Goal: Use online tool/utility: Utilize a website feature to perform a specific function

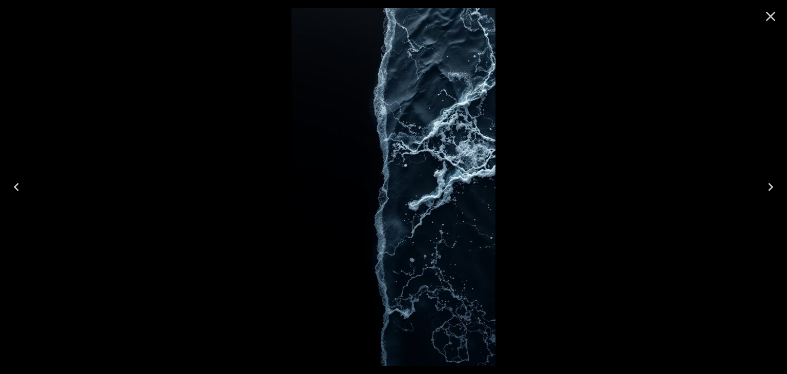
scroll to position [102, 0]
click at [769, 190] on icon "Next" at bounding box center [770, 187] width 5 height 8
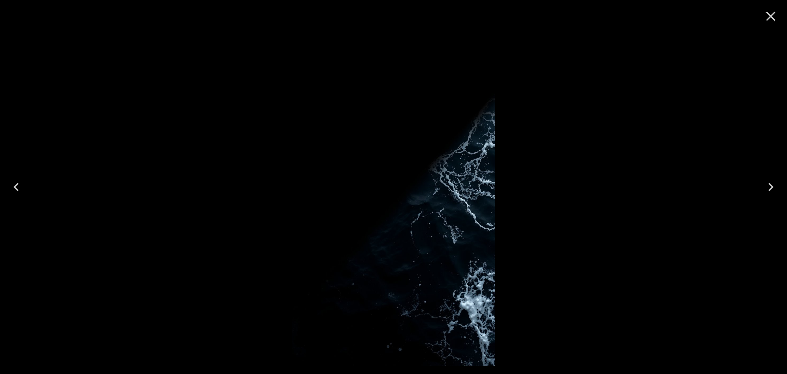
click at [770, 18] on icon "Close" at bounding box center [770, 16] width 16 height 16
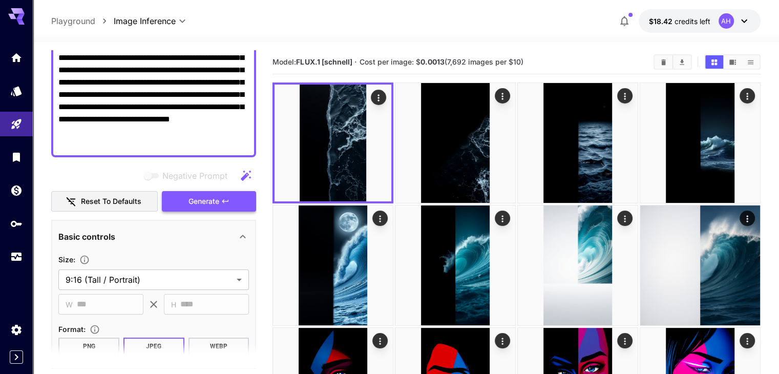
scroll to position [145, 0]
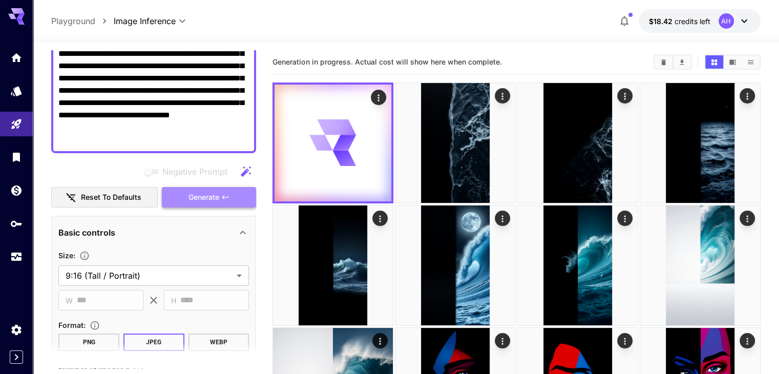
click at [235, 204] on button "Generate" at bounding box center [209, 197] width 94 height 21
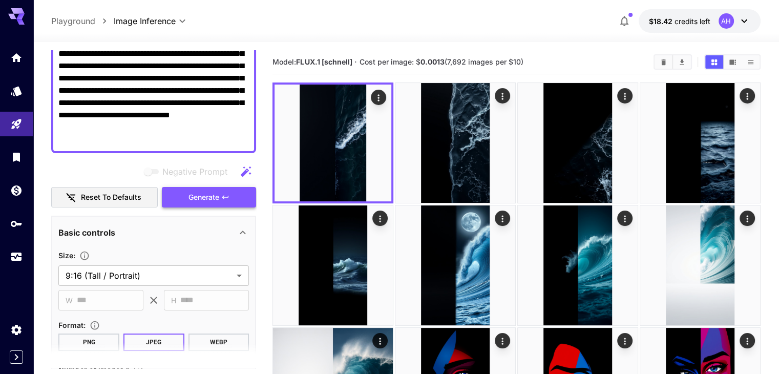
click at [235, 204] on button "Generate" at bounding box center [209, 197] width 94 height 21
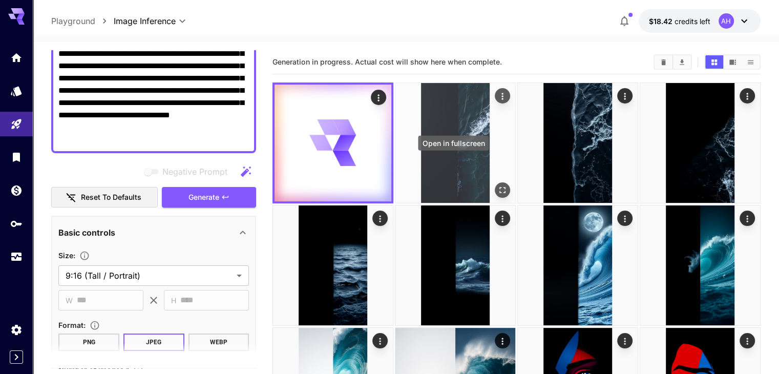
click at [497, 185] on icon "Open in fullscreen" at bounding box center [502, 190] width 10 height 10
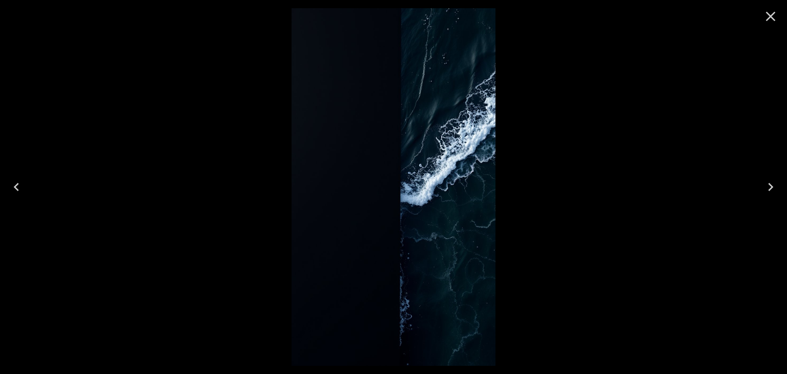
click at [765, 21] on icon "Close" at bounding box center [770, 16] width 16 height 16
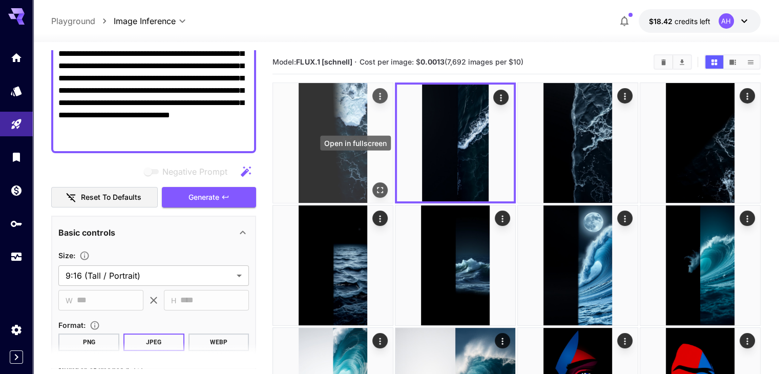
click at [372, 182] on button "Open in fullscreen" at bounding box center [379, 189] width 15 height 15
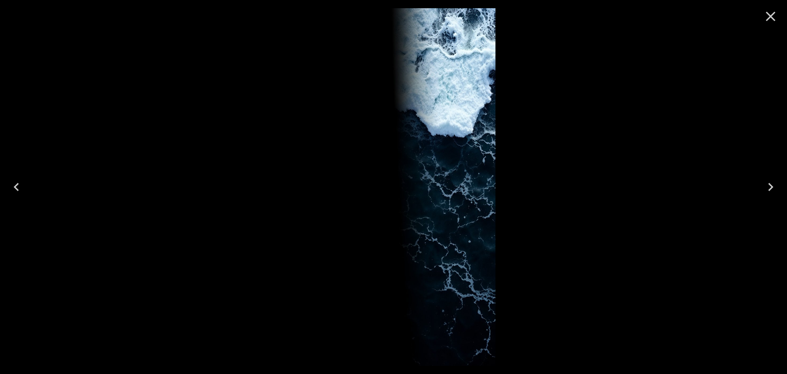
click at [760, 28] on button "Close" at bounding box center [770, 16] width 25 height 25
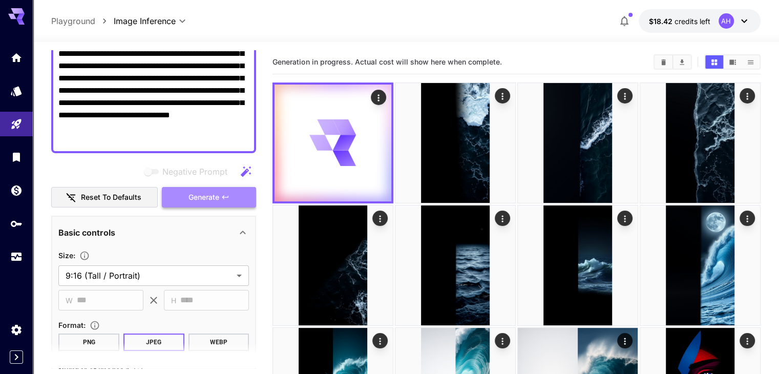
click at [210, 196] on span "Generate" at bounding box center [204, 197] width 31 height 13
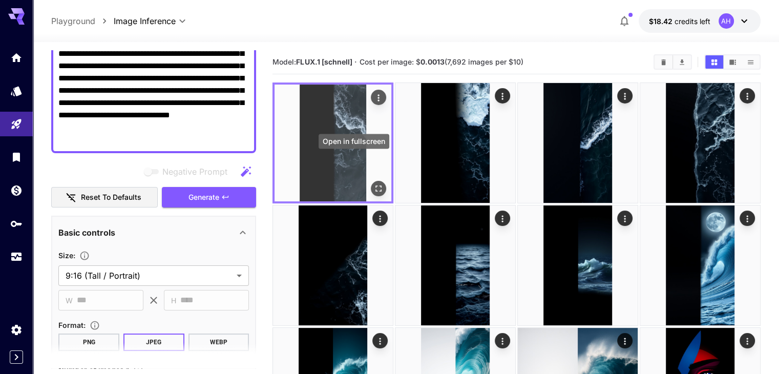
click at [371, 181] on button "Open in fullscreen" at bounding box center [378, 188] width 15 height 15
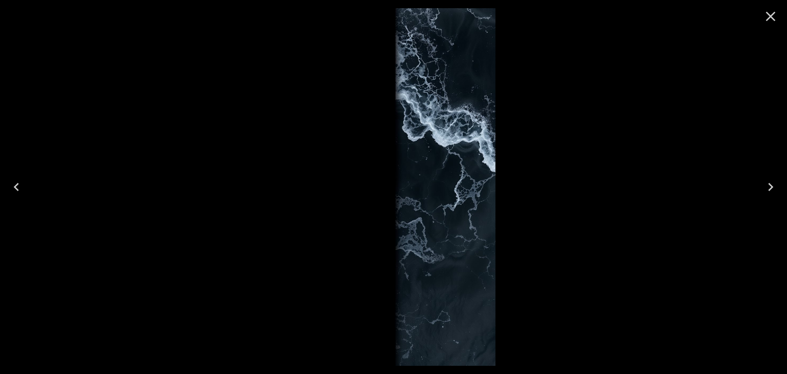
click at [770, 16] on icon "Close" at bounding box center [771, 17] width 10 height 10
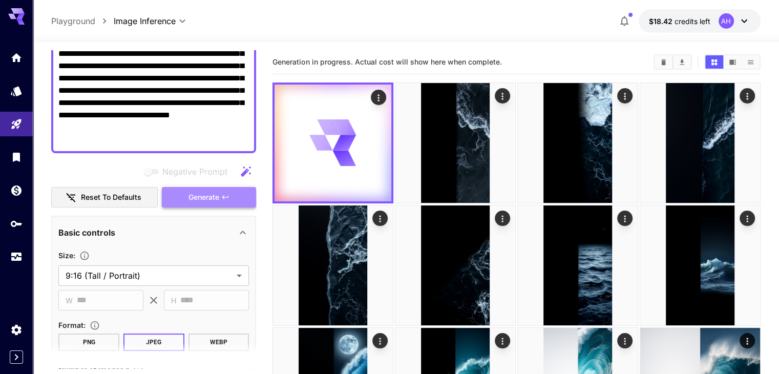
click at [241, 194] on button "Generate" at bounding box center [209, 197] width 94 height 21
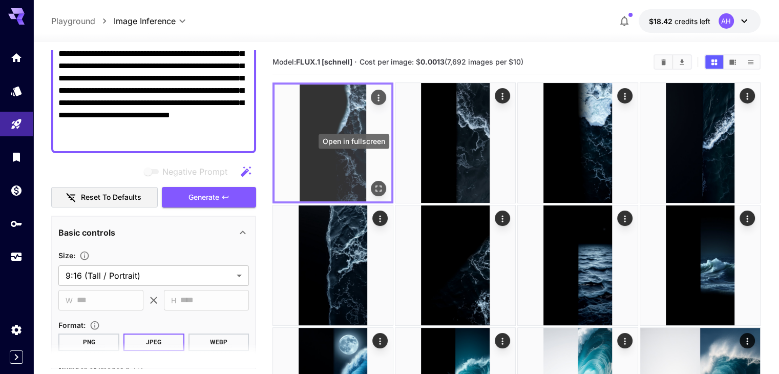
click at [373, 183] on icon "Open in fullscreen" at bounding box center [378, 188] width 10 height 10
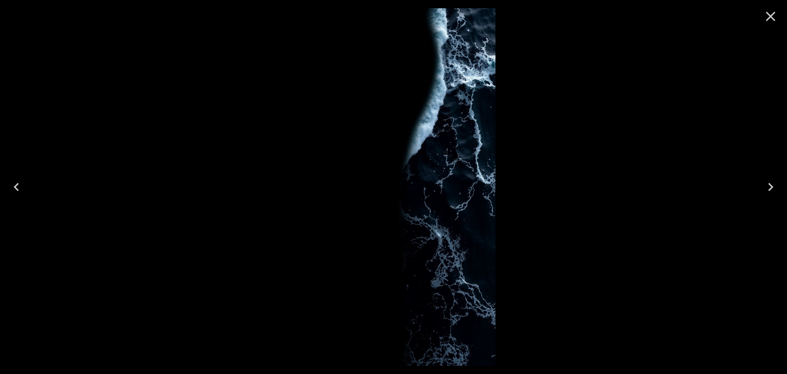
click at [767, 26] on button "Close" at bounding box center [770, 16] width 25 height 25
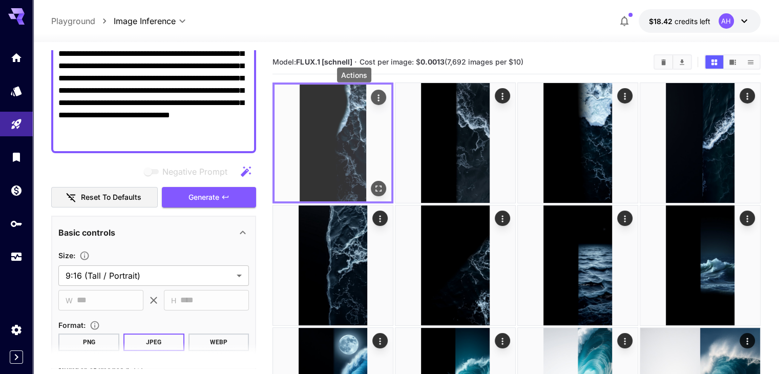
click at [378, 97] on icon "Actions" at bounding box center [379, 97] width 2 height 7
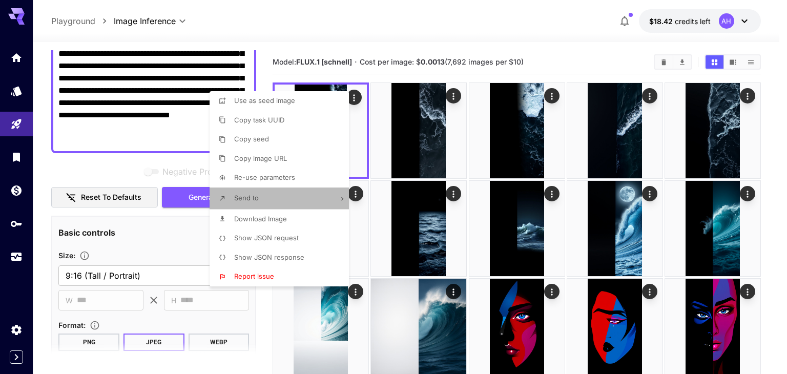
click at [287, 197] on li "Send to" at bounding box center [282, 198] width 145 height 22
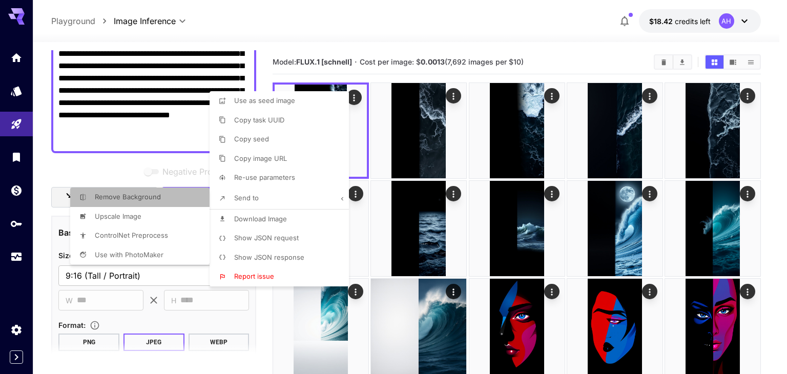
click at [234, 106] on p "Remove Background" at bounding box center [264, 101] width 61 height 10
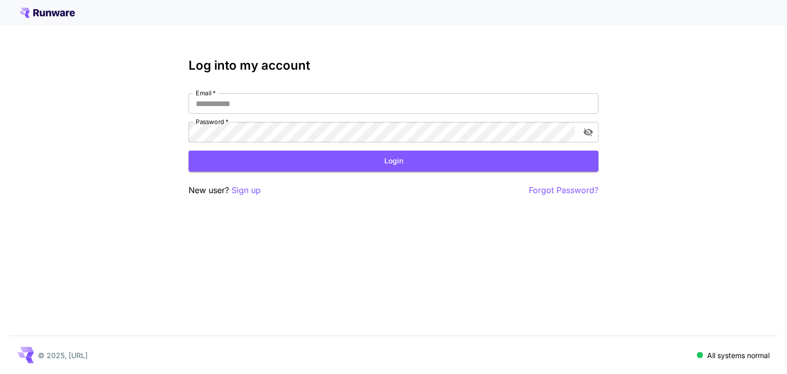
type input "**********"
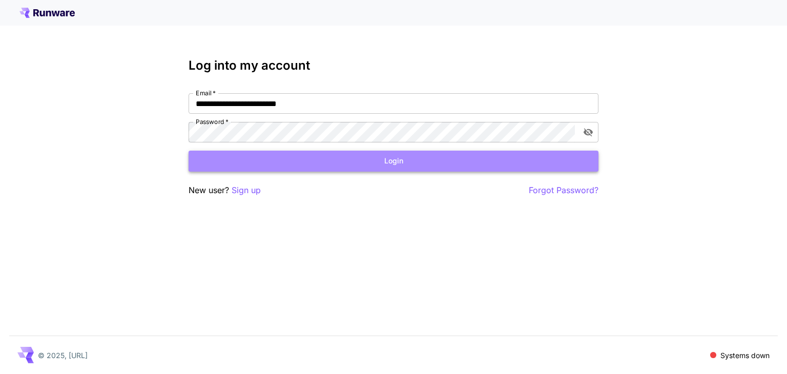
click at [288, 169] on button "Login" at bounding box center [394, 161] width 410 height 21
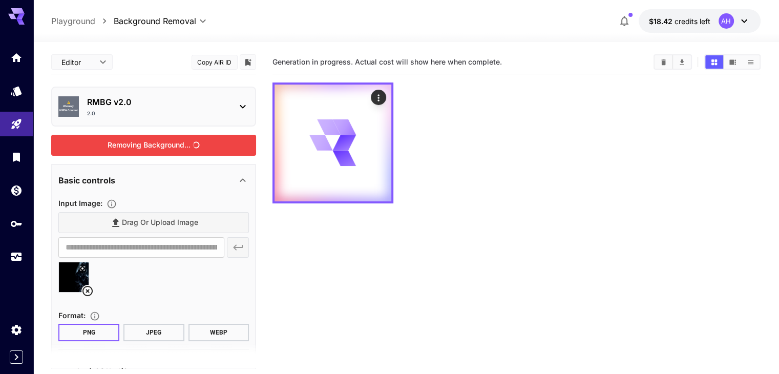
click at [149, 149] on div "Removing Background..." at bounding box center [153, 145] width 205 height 21
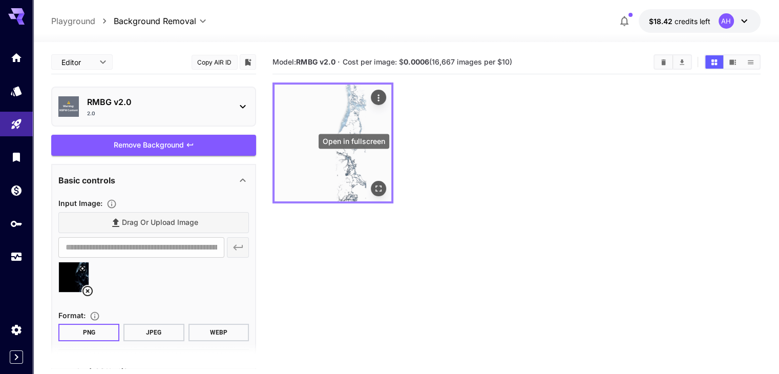
click at [373, 183] on icon "Open in fullscreen" at bounding box center [378, 188] width 10 height 10
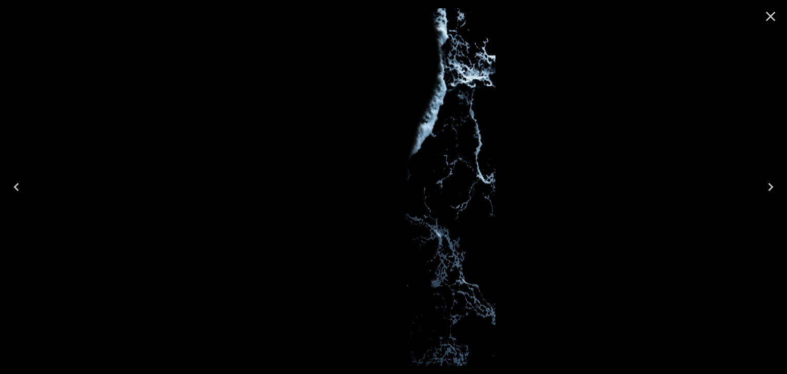
click at [765, 20] on icon "Close" at bounding box center [770, 16] width 16 height 16
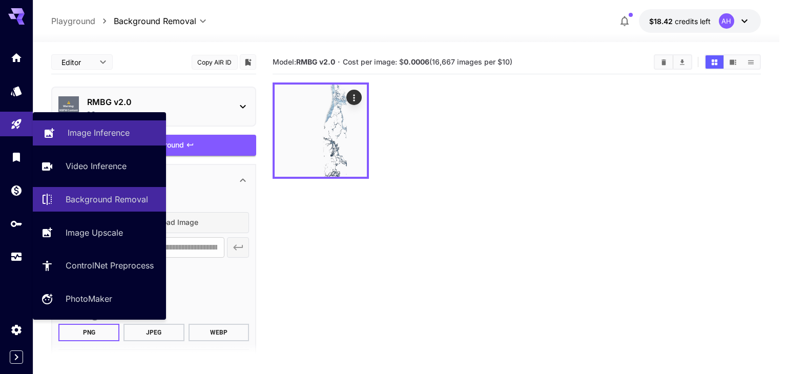
click at [101, 123] on link "Image Inference" at bounding box center [99, 132] width 133 height 25
type input "**********"
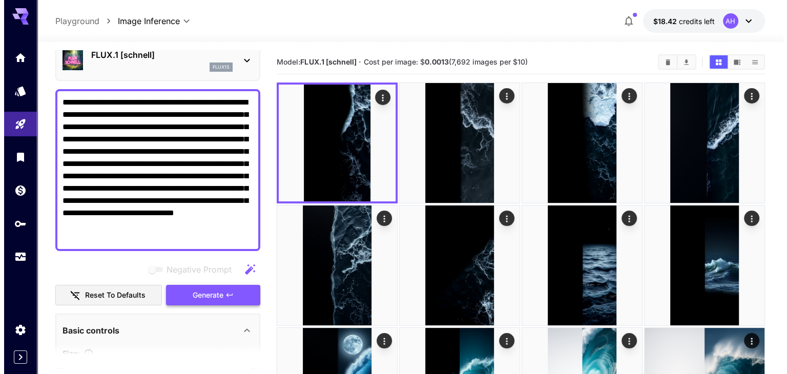
scroll to position [47, 0]
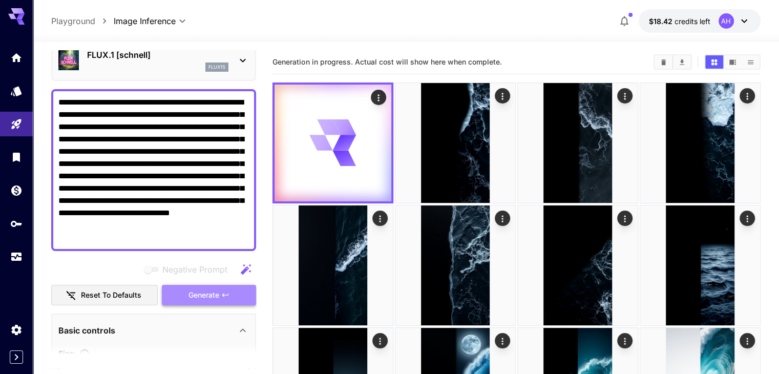
click at [214, 300] on span "Generate" at bounding box center [204, 295] width 31 height 13
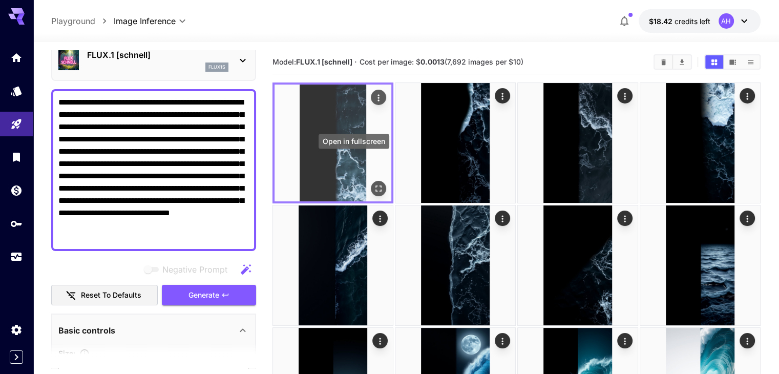
click at [373, 183] on icon "Open in fullscreen" at bounding box center [378, 188] width 10 height 10
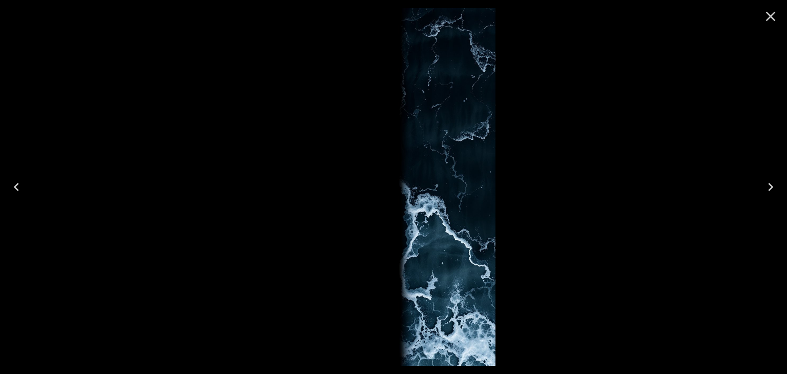
click at [766, 14] on icon "Close" at bounding box center [770, 16] width 16 height 16
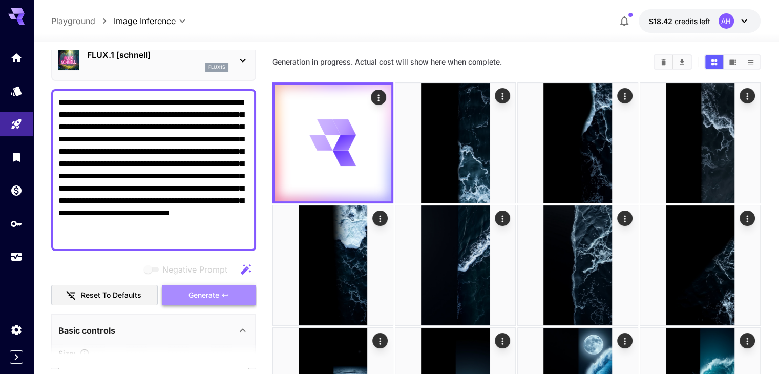
click at [236, 294] on button "Generate" at bounding box center [209, 295] width 94 height 21
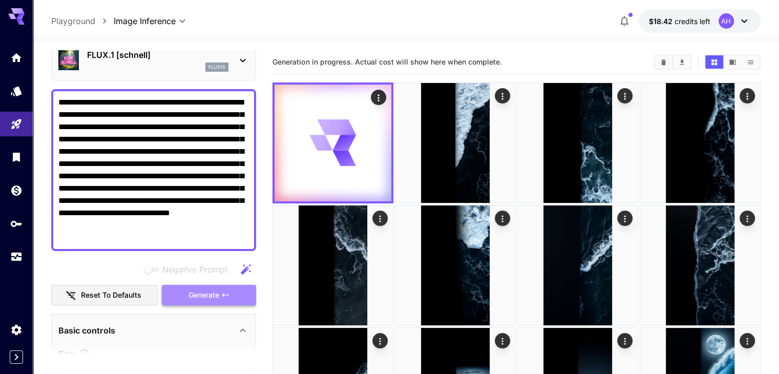
click at [227, 294] on icon "button" at bounding box center [225, 295] width 6 height 4
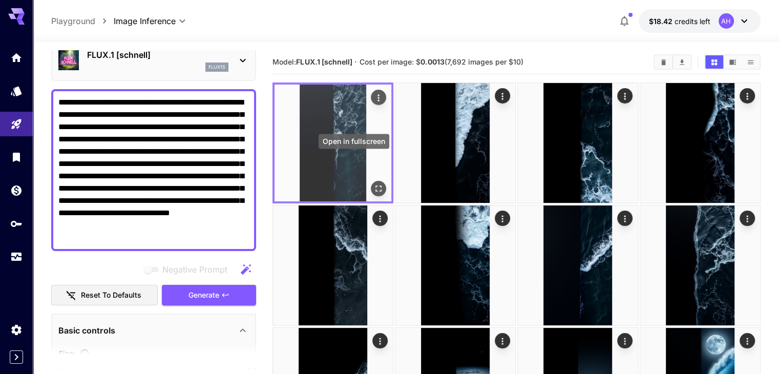
click at [373, 183] on icon "Open in fullscreen" at bounding box center [378, 188] width 10 height 10
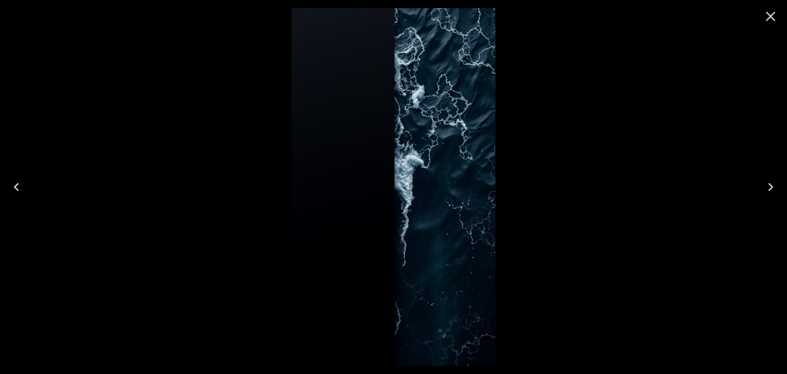
click at [764, 17] on icon "Close" at bounding box center [770, 16] width 16 height 16
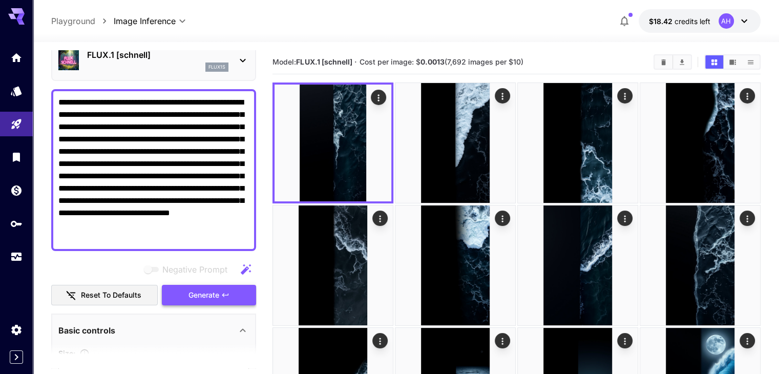
click at [195, 295] on span "Generate" at bounding box center [204, 295] width 31 height 13
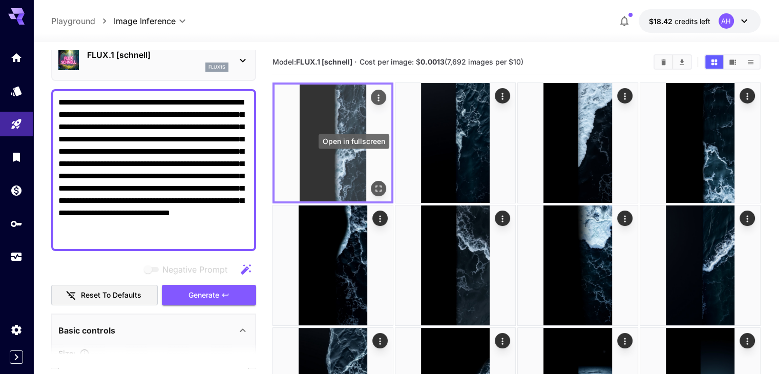
click at [375, 185] on icon "Open in fullscreen" at bounding box center [378, 188] width 6 height 6
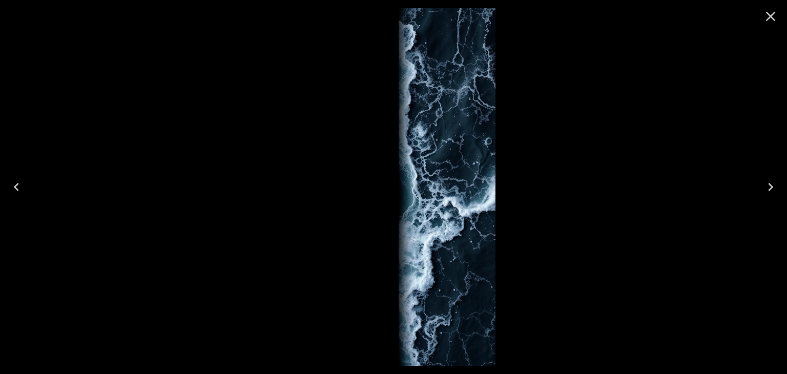
click at [764, 19] on icon "Close" at bounding box center [770, 16] width 16 height 16
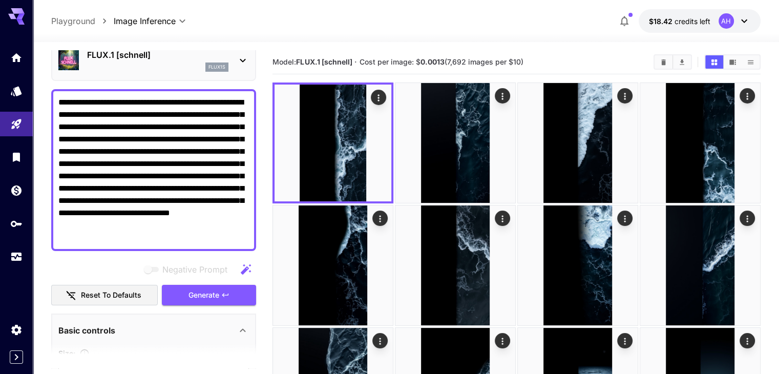
click at [159, 214] on textarea "**********" at bounding box center [153, 170] width 191 height 148
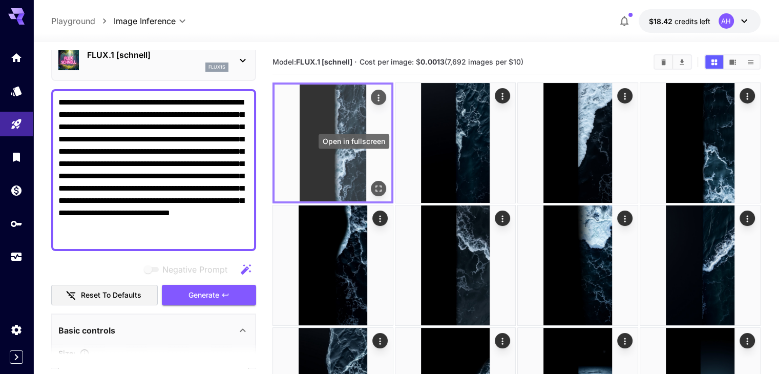
click at [373, 183] on icon "Open in fullscreen" at bounding box center [378, 188] width 10 height 10
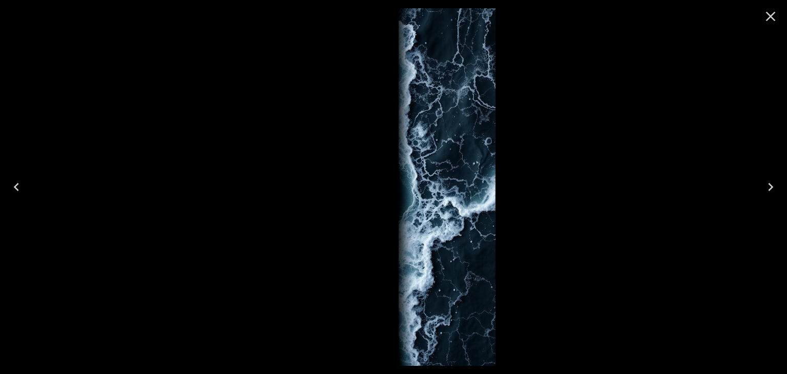
click at [769, 25] on button "Close" at bounding box center [770, 16] width 25 height 25
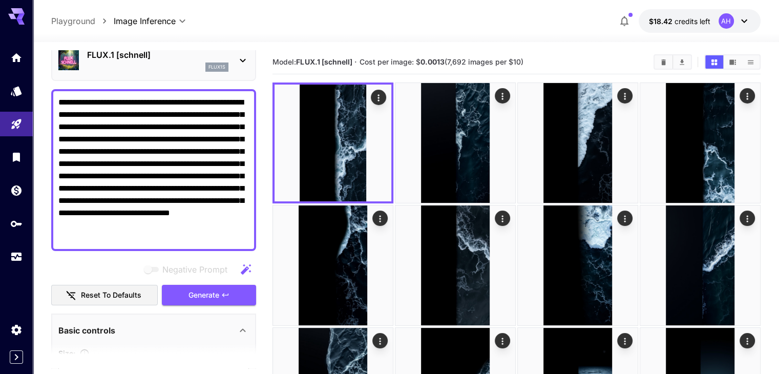
click at [179, 58] on p "FLUX.1 [schnell]" at bounding box center [157, 55] width 141 height 12
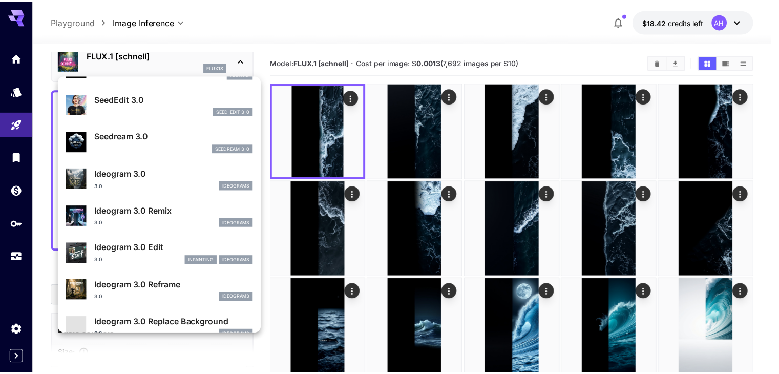
scroll to position [177, 0]
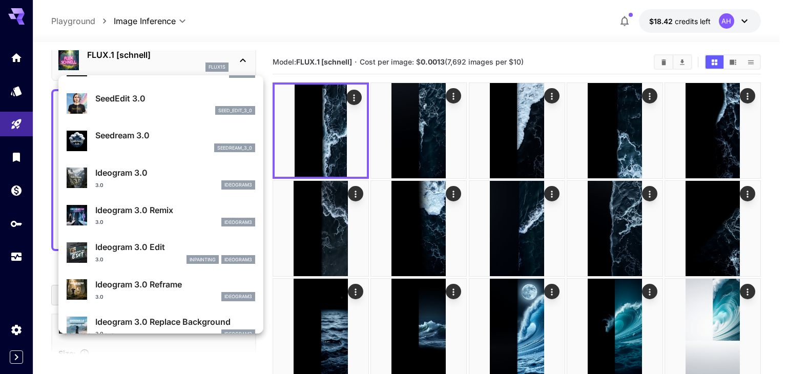
click at [131, 176] on p "Ideogram 3.0" at bounding box center [175, 172] width 160 height 12
type input "**********"
type input "****"
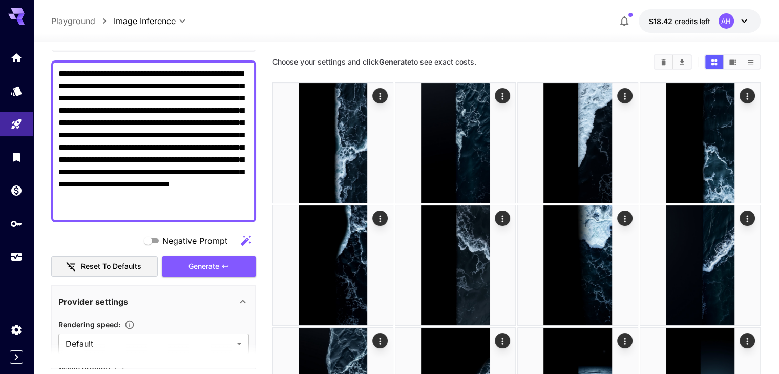
scroll to position [162, 0]
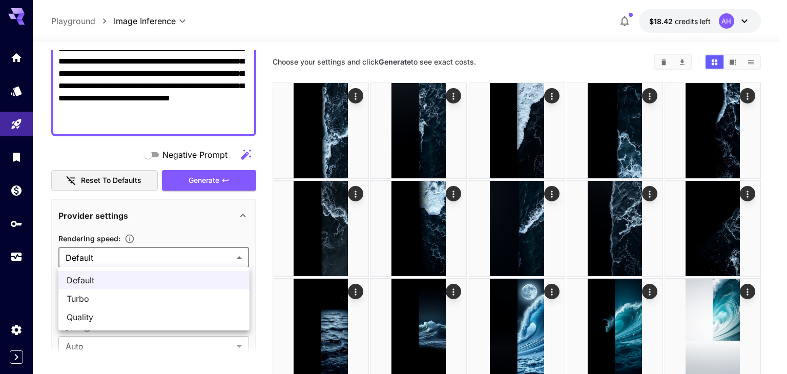
click at [186, 257] on div at bounding box center [393, 187] width 787 height 374
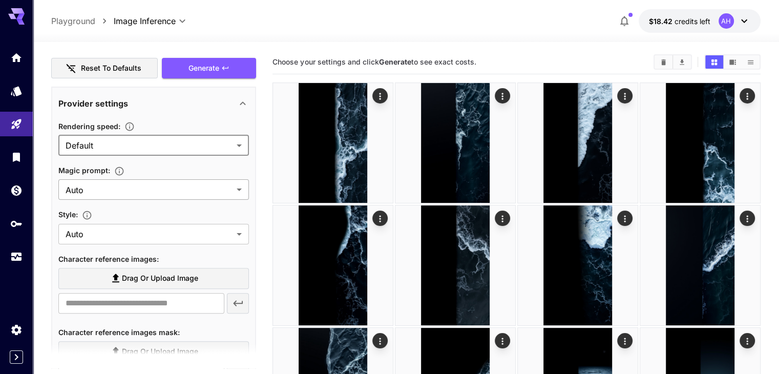
scroll to position [275, 0]
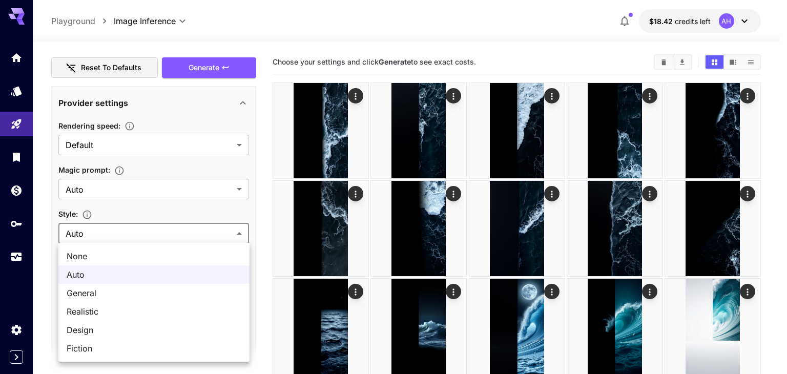
click at [143, 235] on div at bounding box center [393, 187] width 787 height 374
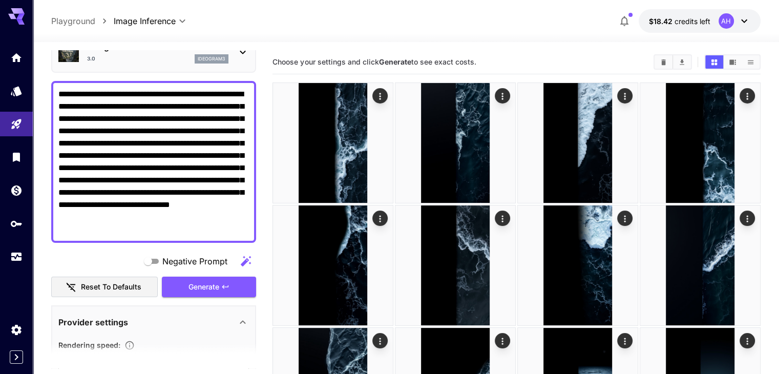
scroll to position [58, 0]
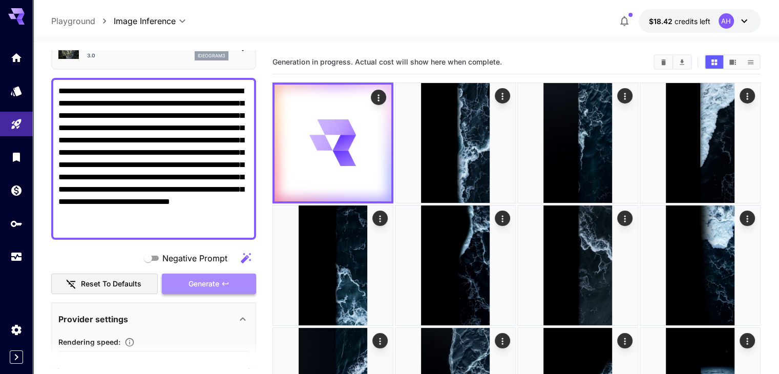
click at [195, 283] on span "Generate" at bounding box center [204, 284] width 31 height 13
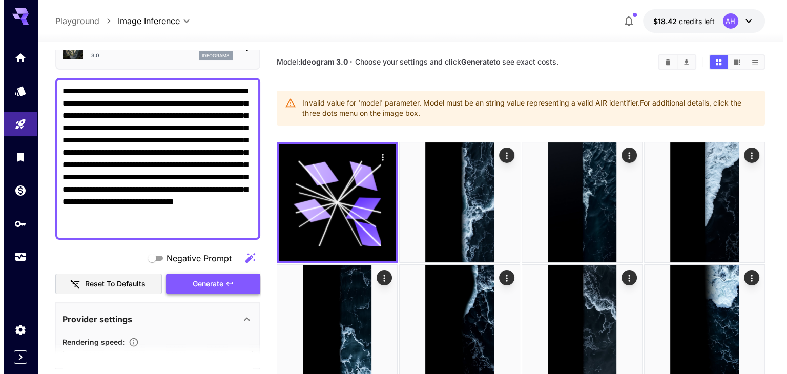
scroll to position [0, 0]
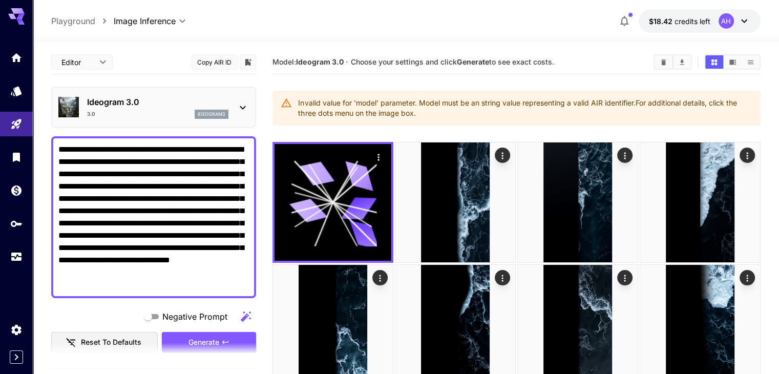
click at [182, 110] on div "3.0 ideogram3" at bounding box center [157, 114] width 141 height 9
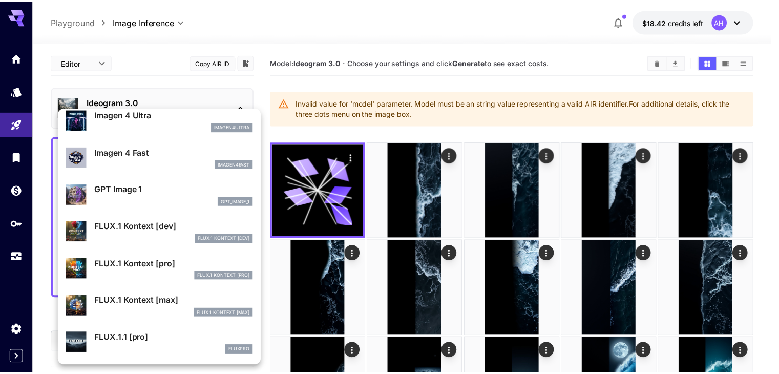
scroll to position [491, 0]
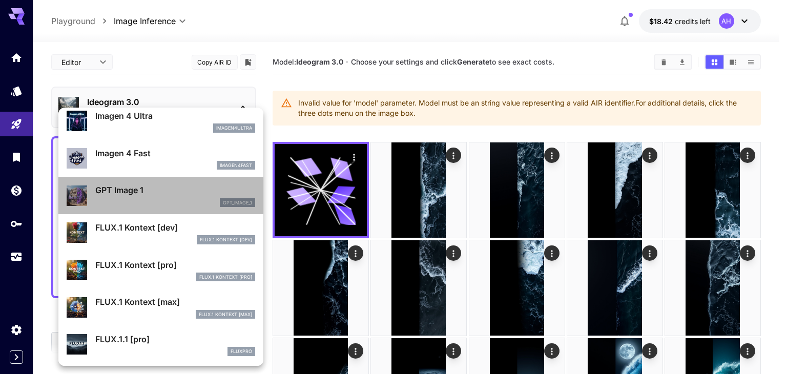
click at [187, 201] on div "gpt_image_1" at bounding box center [175, 202] width 160 height 9
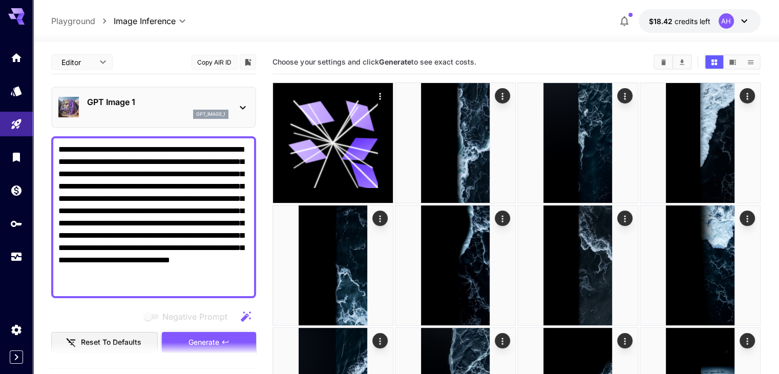
scroll to position [50, 0]
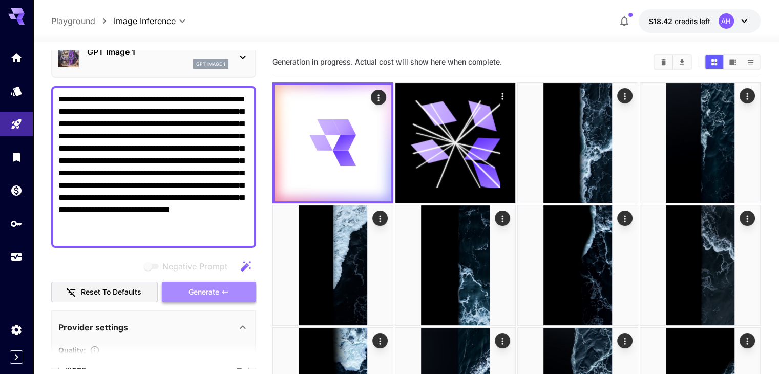
click at [225, 300] on button "Generate" at bounding box center [209, 292] width 94 height 21
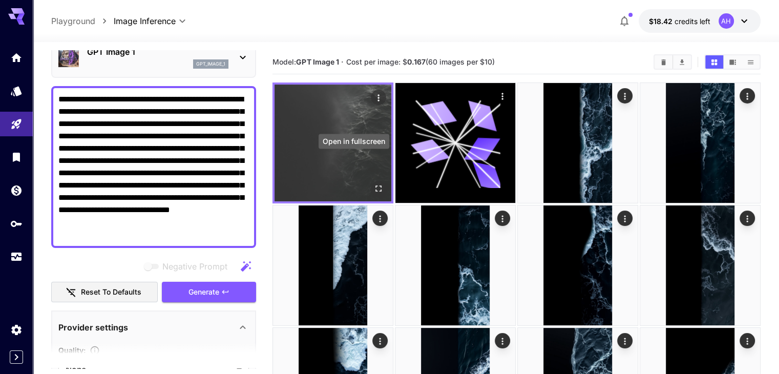
click at [373, 183] on icon "Open in fullscreen" at bounding box center [378, 188] width 10 height 10
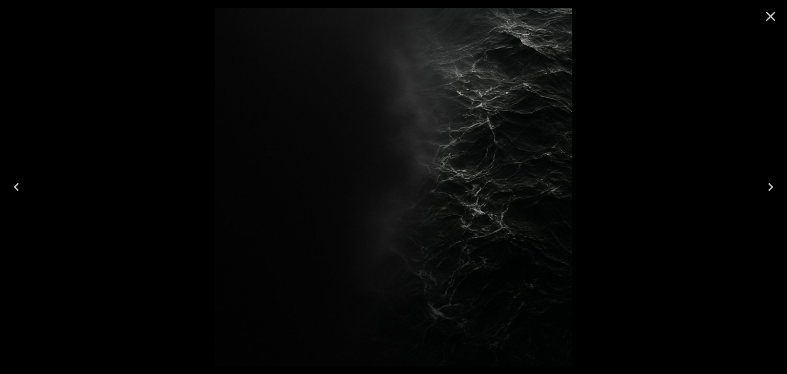
click at [775, 18] on icon "Close" at bounding box center [770, 16] width 16 height 16
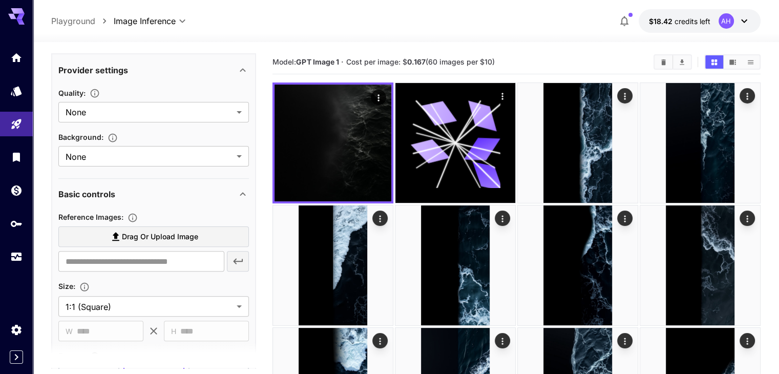
scroll to position [382, 0]
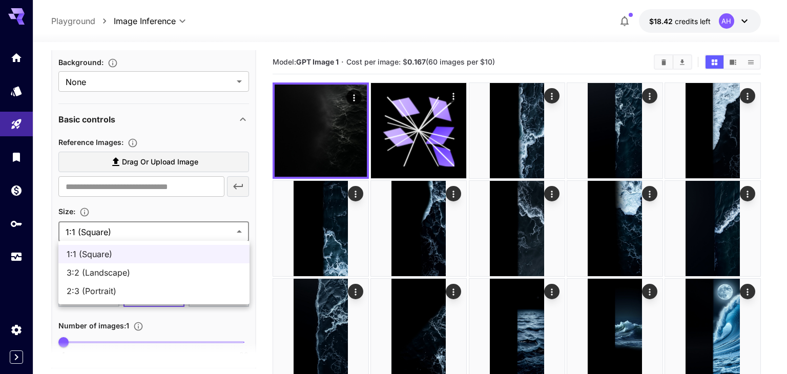
click at [119, 235] on div at bounding box center [393, 187] width 787 height 374
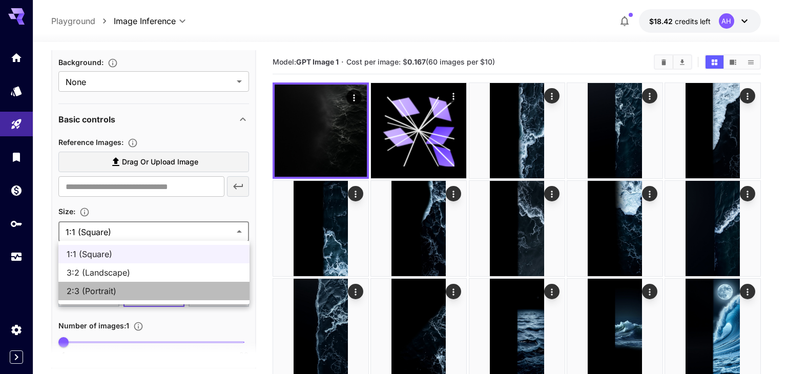
click at [123, 296] on span "2:3 (Portrait)" at bounding box center [154, 291] width 175 height 12
type input "**********"
type input "****"
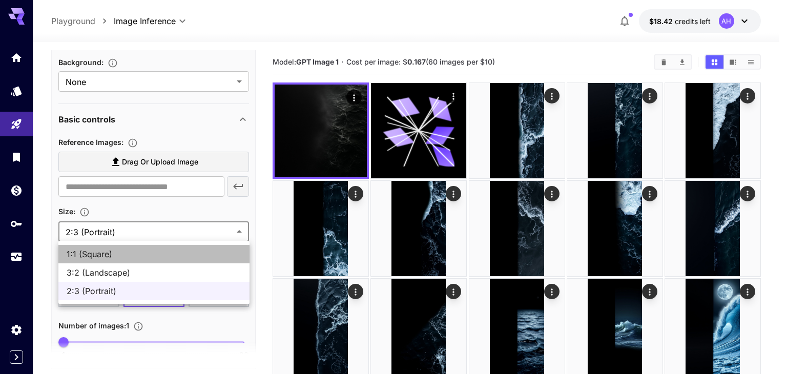
click at [96, 258] on span "1:1 (Square)" at bounding box center [154, 254] width 175 height 12
type input "**********"
type input "****"
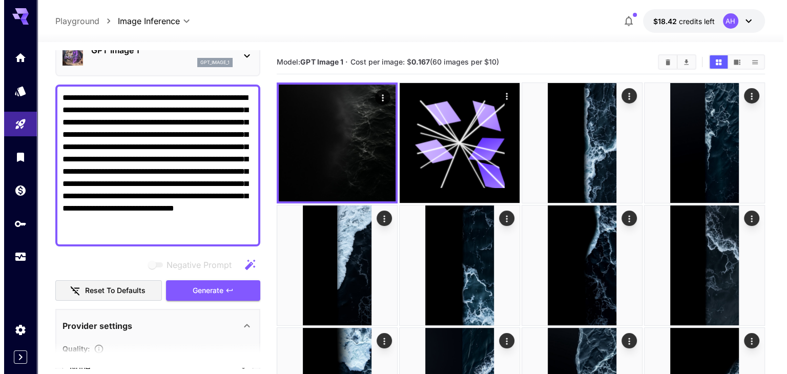
scroll to position [0, 0]
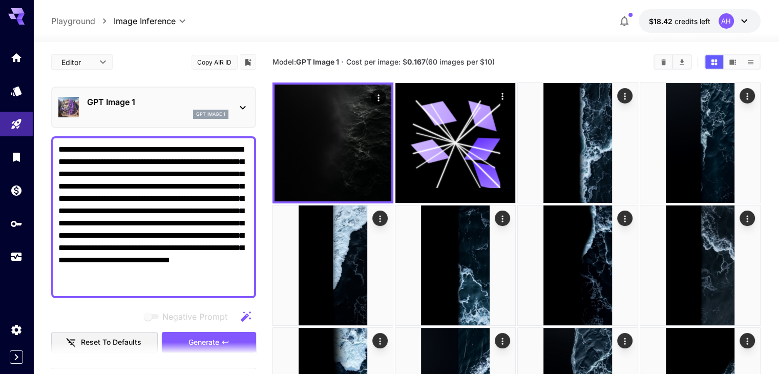
click at [107, 107] on p "GPT Image 1" at bounding box center [157, 102] width 141 height 12
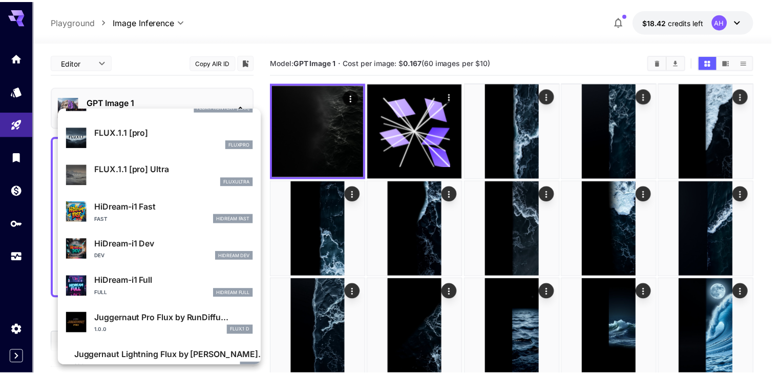
scroll to position [716, 0]
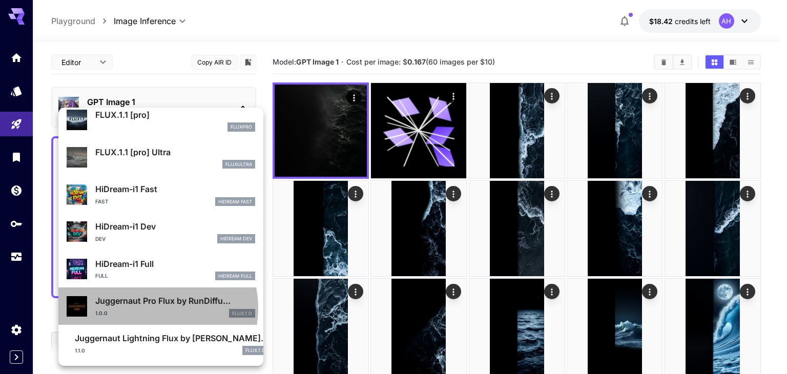
click at [156, 309] on div "1.0.0 FLUX.1 D" at bounding box center [175, 313] width 160 height 9
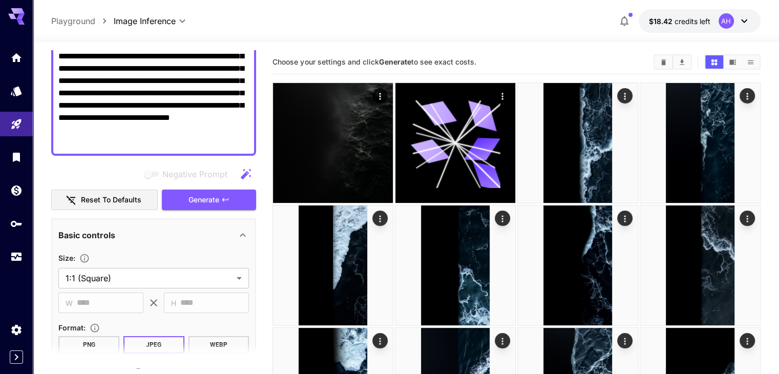
scroll to position [221, 0]
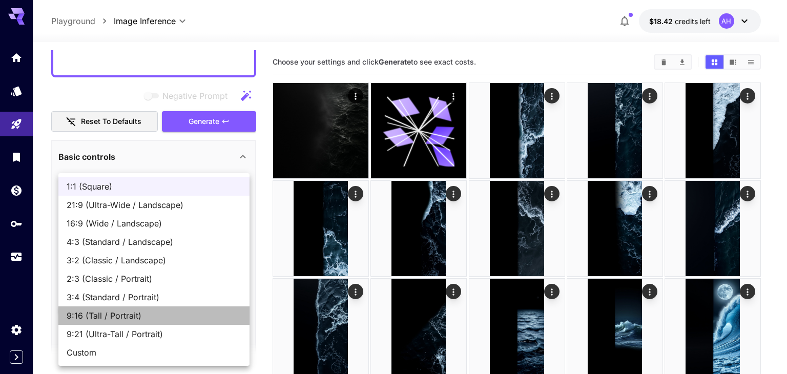
click at [123, 316] on span "9:16 (Tall / Portrait)" at bounding box center [154, 315] width 175 height 12
type input "**********"
type input "***"
type input "****"
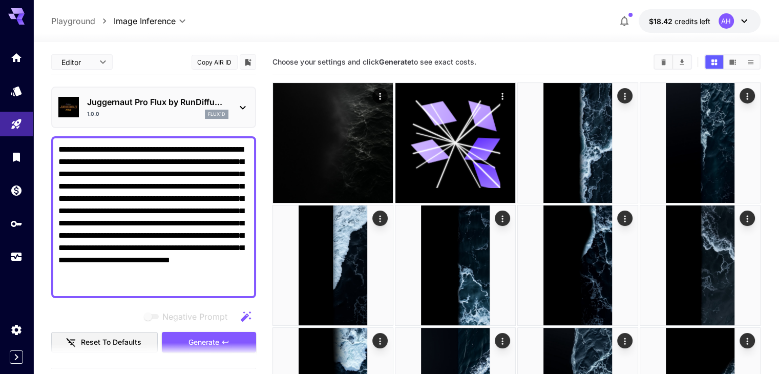
scroll to position [68, 0]
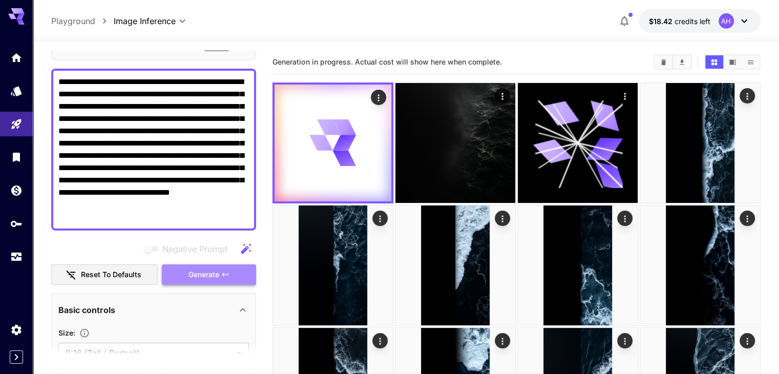
click at [199, 270] on span "Generate" at bounding box center [204, 274] width 31 height 13
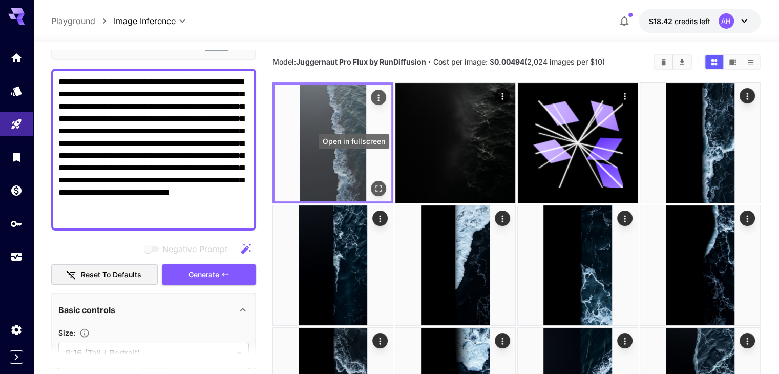
click at [373, 183] on icon "Open in fullscreen" at bounding box center [378, 188] width 10 height 10
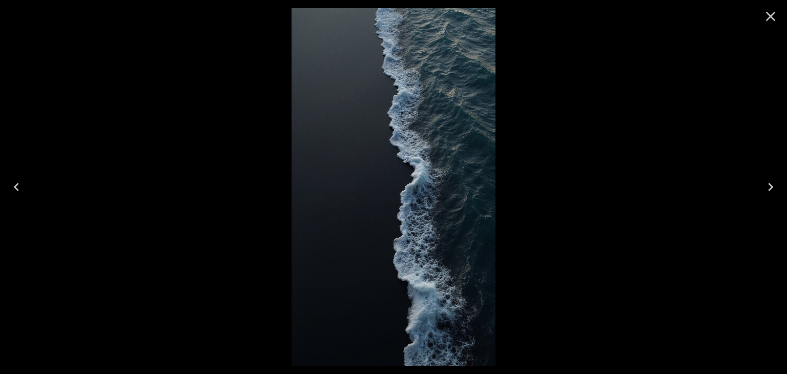
click at [764, 17] on icon "Close" at bounding box center [770, 16] width 16 height 16
